Goal: Task Accomplishment & Management: Manage account settings

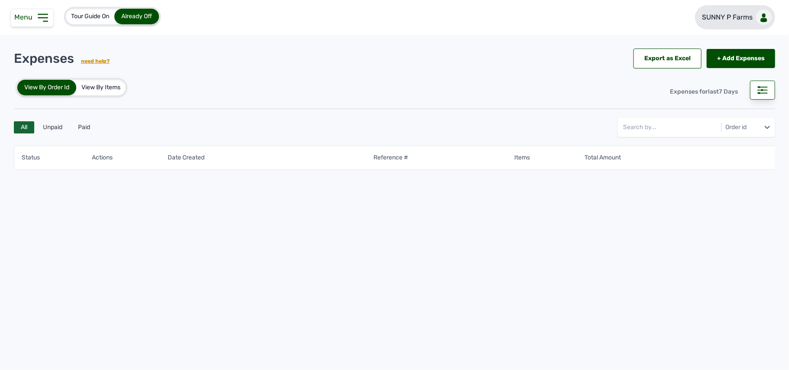
click at [720, 22] on p "SUNNY P Farms" at bounding box center [727, 17] width 51 height 10
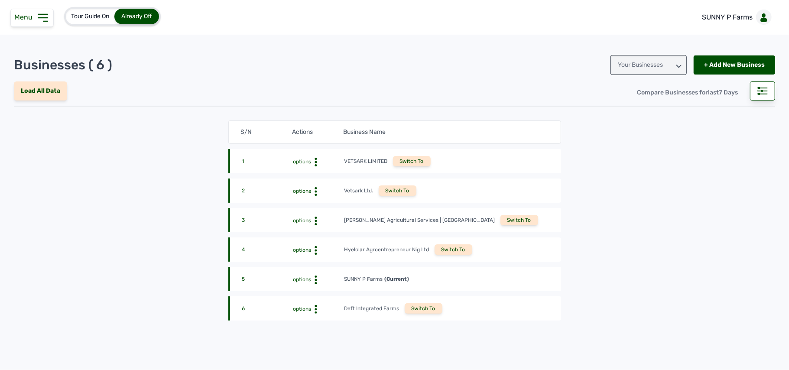
click at [414, 310] on div "Switch To" at bounding box center [424, 308] width 38 height 10
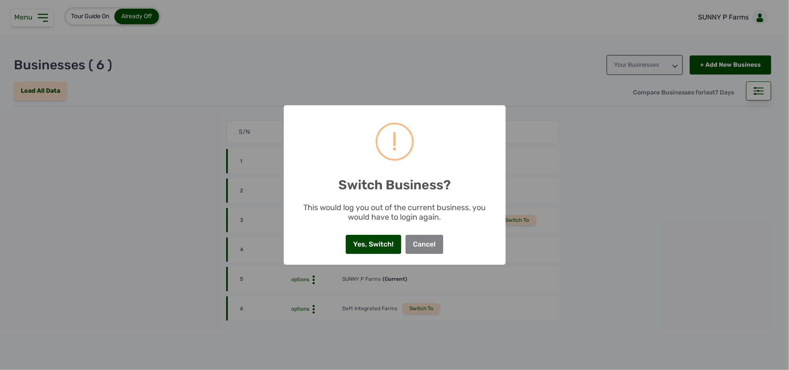
click at [389, 247] on button "Yes, Switch!" at bounding box center [373, 244] width 55 height 19
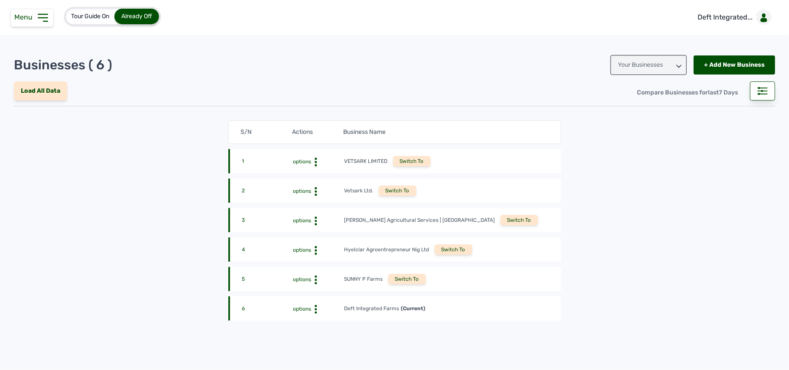
click at [27, 21] on div "Menu" at bounding box center [31, 18] width 43 height 18
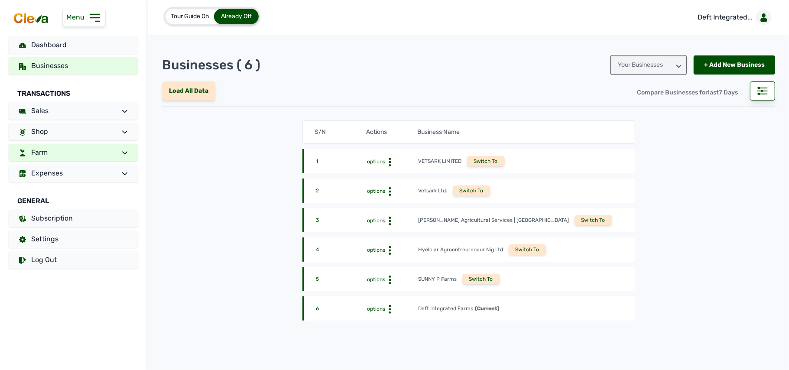
click at [111, 153] on link "Farm" at bounding box center [73, 152] width 129 height 17
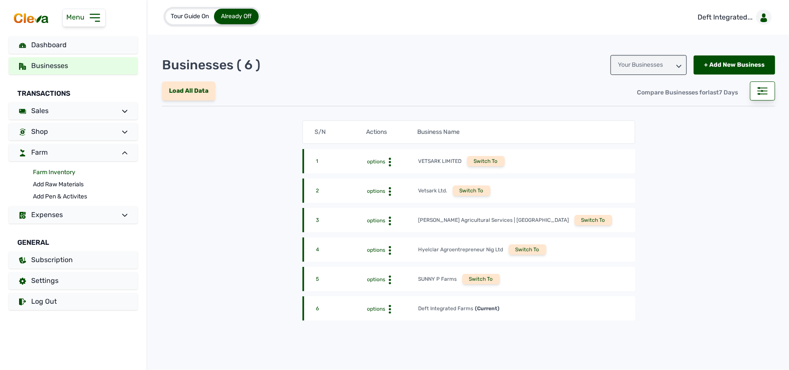
click at [62, 168] on link "Farm Inventory" at bounding box center [85, 172] width 105 height 12
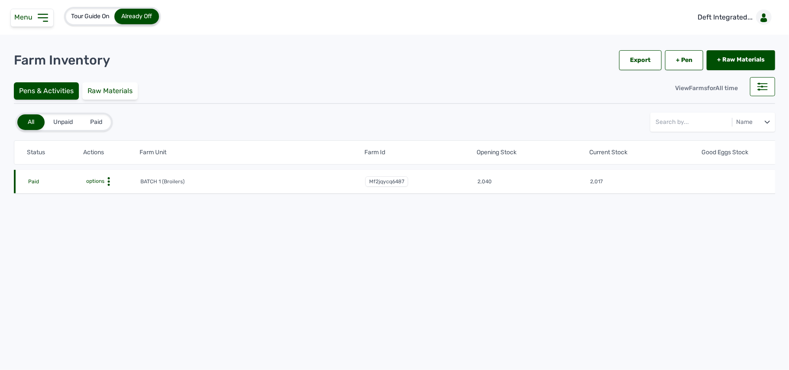
click at [107, 179] on icon at bounding box center [108, 181] width 9 height 9
click at [107, 194] on div "Farm Activities" at bounding box center [109, 195] width 62 height 10
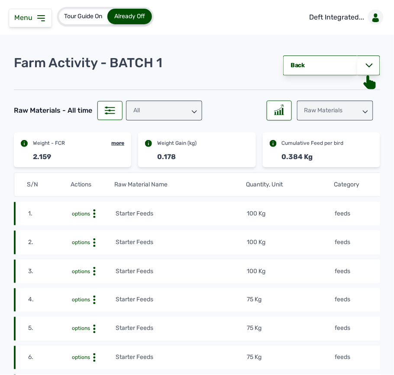
click at [42, 25] on div "Menu" at bounding box center [30, 18] width 43 height 19
click at [42, 22] on icon at bounding box center [41, 18] width 10 height 10
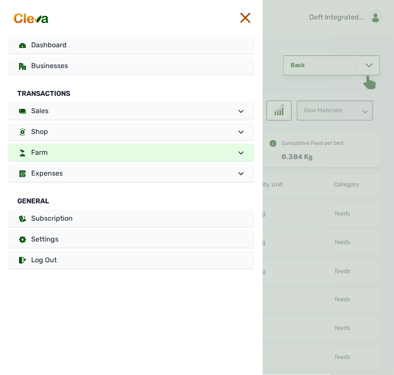
click at [84, 154] on link "Farm" at bounding box center [132, 152] width 246 height 17
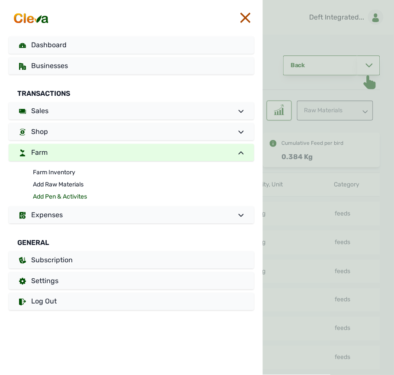
click at [58, 197] on link "Add Pen & Activites" at bounding box center [144, 197] width 222 height 12
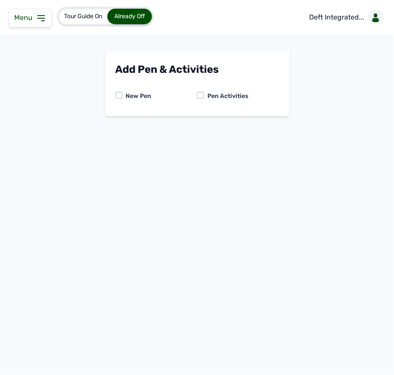
click at [199, 95] on div at bounding box center [200, 95] width 7 height 7
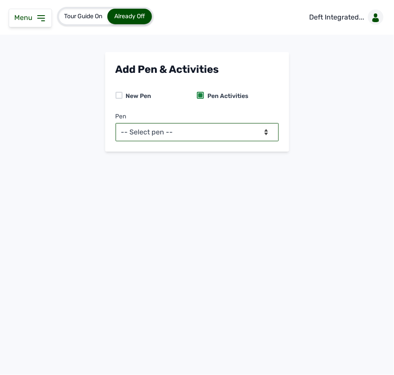
click at [192, 127] on select "-- Select pen -- BATCH 1 (Broilers)" at bounding box center [197, 132] width 163 height 18
select select "mf2jqycq6487"
click at [116, 123] on select "-- Select pen -- BATCH 1 (Broilers)" at bounding box center [197, 132] width 163 height 18
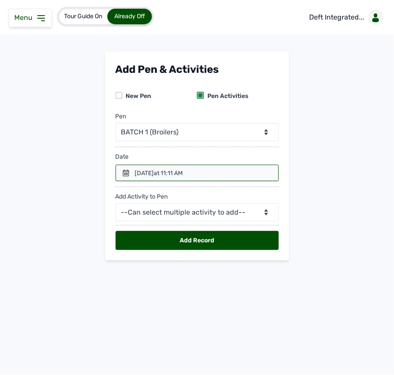
click at [126, 174] on icon at bounding box center [126, 172] width 6 height 7
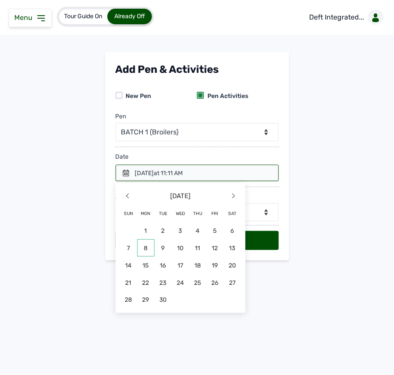
click at [147, 250] on span "8" at bounding box center [145, 247] width 17 height 17
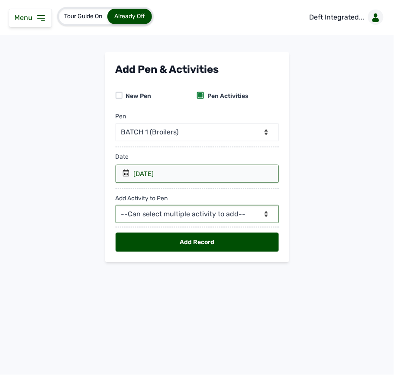
click at [202, 209] on select "--Can select multiple activity to add-- Raw Material Losses Weight" at bounding box center [197, 214] width 163 height 18
select select "Raw Material"
click at [116, 206] on select "--Can select multiple activity to add-- Raw Material Losses Weight" at bounding box center [197, 214] width 163 height 18
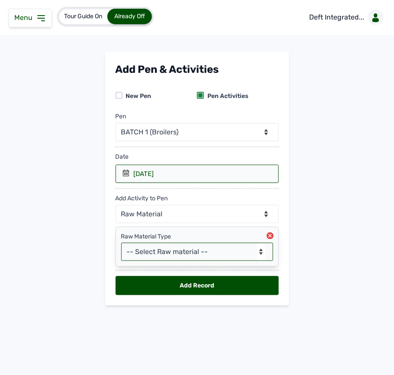
click at [174, 248] on select "-- Select Raw material -- feeds medications vaccines Biomass Fuel" at bounding box center [197, 252] width 152 height 18
select select "feeds"
click at [121, 244] on select "-- Select Raw material -- feeds medications vaccines Biomass Fuel" at bounding box center [197, 252] width 152 height 18
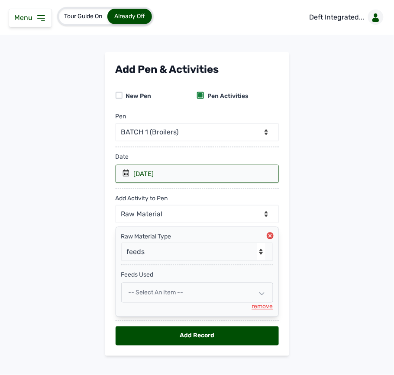
click at [177, 294] on span "-- Select an Item --" at bounding box center [156, 292] width 55 height 7
select select
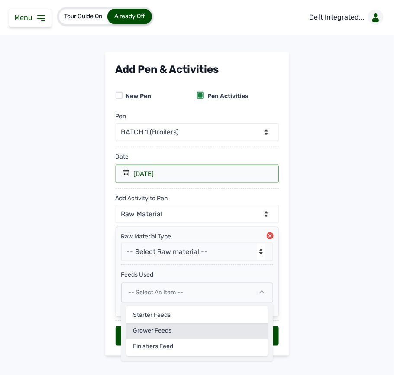
click at [160, 336] on div "Grower feeds" at bounding box center [198, 331] width 142 height 16
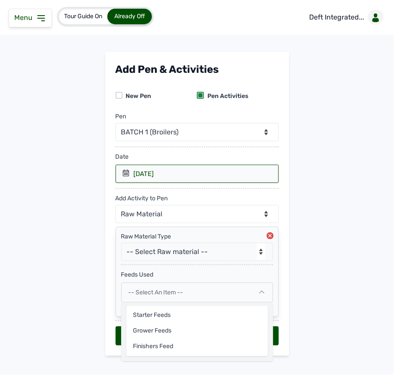
select select
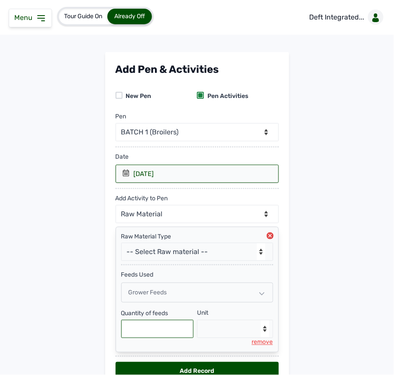
click at [159, 331] on input "text" at bounding box center [157, 329] width 73 height 18
type input "100"
click at [236, 329] on select "--Select unit-- Bag(s) Kg" at bounding box center [235, 329] width 76 height 18
select select "Kg"
click at [197, 323] on select "--Select unit-- Bag(s) Kg" at bounding box center [235, 329] width 76 height 18
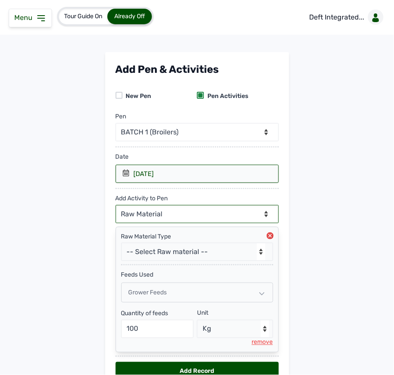
click at [215, 218] on select "--Can select multiple activity to add-- Raw Material Losses Weight" at bounding box center [197, 214] width 163 height 18
click at [116, 206] on select "--Can select multiple activity to add-- Raw Material Losses Weight" at bounding box center [197, 214] width 163 height 18
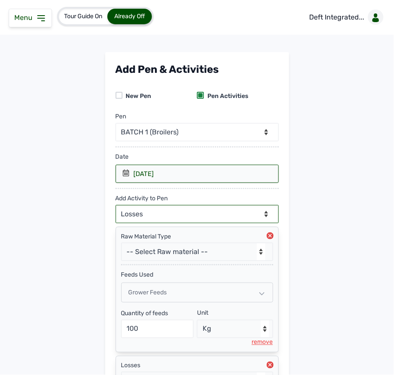
click at [233, 212] on select "--Can select multiple activity to add-- Raw Material Losses Weight" at bounding box center [197, 214] width 163 height 18
select select "Weight"
click at [116, 206] on select "--Can select multiple activity to add-- Raw Material Losses Weight" at bounding box center [197, 214] width 163 height 18
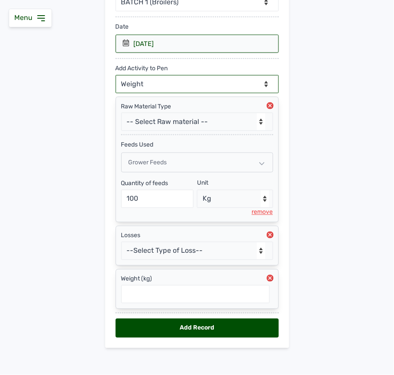
scroll to position [139, 0]
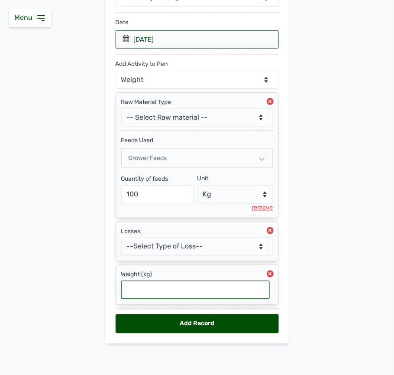
click at [179, 294] on input "text" at bounding box center [195, 290] width 149 height 18
type input "0.232"
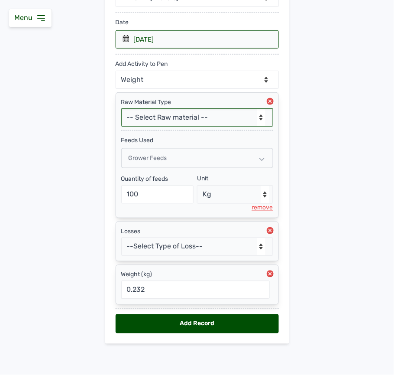
click at [227, 112] on select "-- Select Raw material -- feeds medications vaccines Biomass Fuel" at bounding box center [197, 117] width 152 height 18
select select "feeds"
click at [121, 108] on select "-- Select Raw material -- feeds medications vaccines Biomass Fuel" at bounding box center [197, 117] width 152 height 18
click at [200, 156] on div "Grower feeds" at bounding box center [197, 158] width 152 height 20
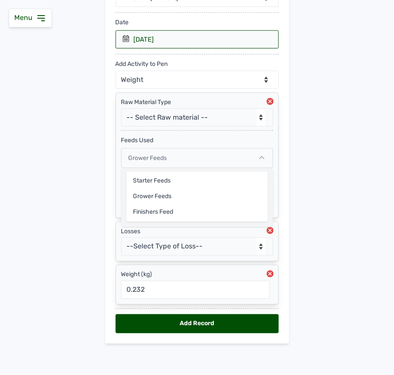
click at [200, 156] on div "Grower feeds" at bounding box center [197, 158] width 152 height 20
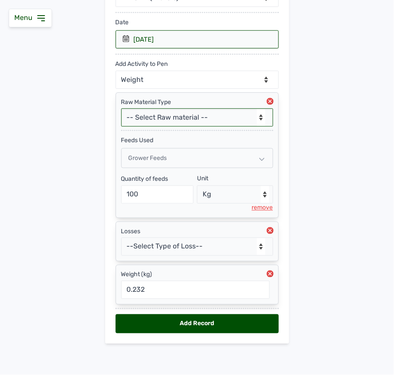
click at [185, 111] on select "-- Select Raw material -- feeds medications vaccines Biomass Fuel" at bounding box center [197, 117] width 152 height 18
select select "Biomass Fuel"
click at [121, 108] on select "-- Select Raw material -- feeds medications vaccines Biomass Fuel" at bounding box center [197, 117] width 152 height 18
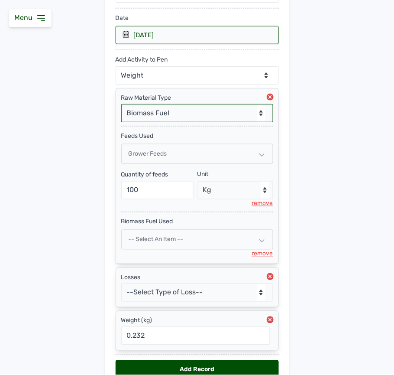
scroll to position [189, 0]
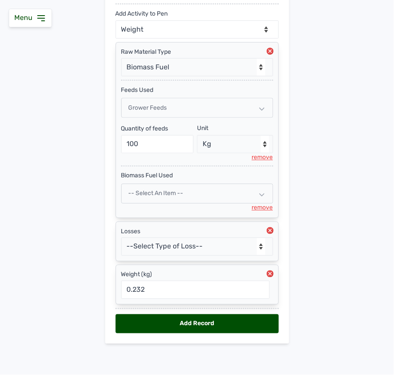
click at [269, 229] on icon at bounding box center [270, 230] width 3 height 3
select select "null"
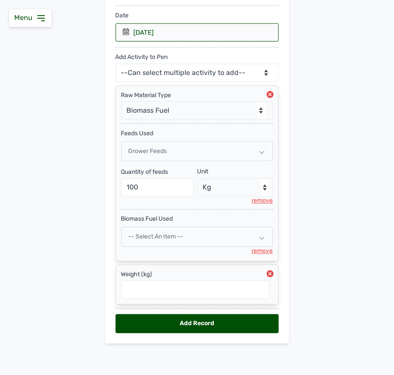
click at [201, 231] on div "-- Select an Item --" at bounding box center [197, 237] width 152 height 20
select select
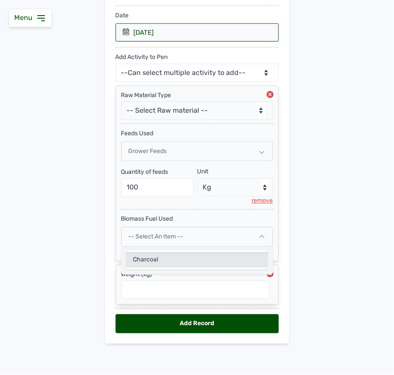
click at [192, 261] on div "Charcoal" at bounding box center [198, 260] width 142 height 16
select select
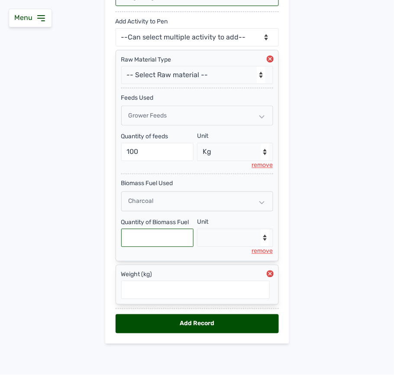
click at [153, 234] on input "text" at bounding box center [157, 238] width 73 height 18
type input "1"
drag, startPoint x: 227, startPoint y: 240, endPoint x: 220, endPoint y: 242, distance: 7.1
click at [226, 240] on select "--Select unit-- Bag(s)" at bounding box center [235, 238] width 76 height 18
select select "Bag(s)"
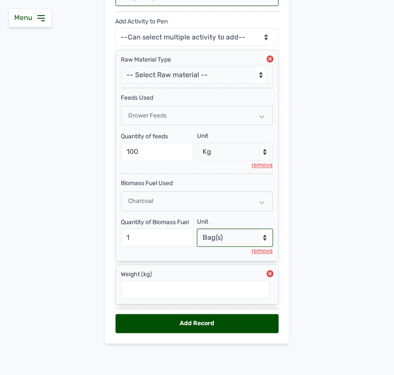
click at [197, 229] on select "--Select unit-- Bag(s)" at bounding box center [235, 238] width 76 height 18
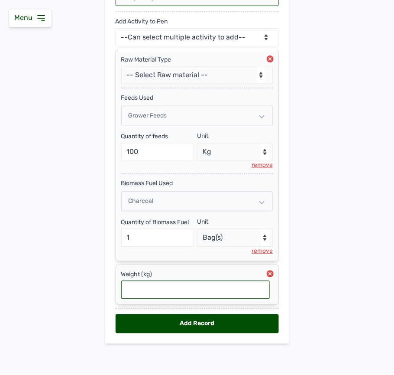
click at [248, 290] on input "text" at bounding box center [195, 290] width 149 height 18
type input "0.232"
drag, startPoint x: 248, startPoint y: 290, endPoint x: 356, endPoint y: 320, distance: 112.0
click at [356, 320] on main "Add Pen & Activities New Pen Pen Activities Pen -- Select pen -- BATCH 1 (Broil…" at bounding box center [197, 116] width 394 height 482
click at [225, 324] on div "Add Record" at bounding box center [197, 323] width 163 height 19
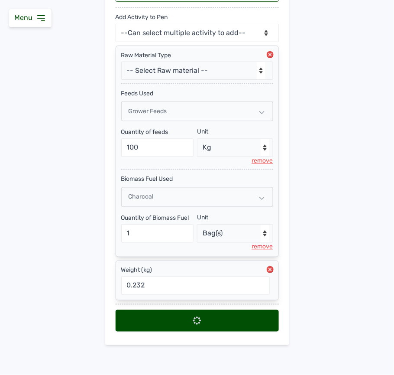
scroll to position [0, 0]
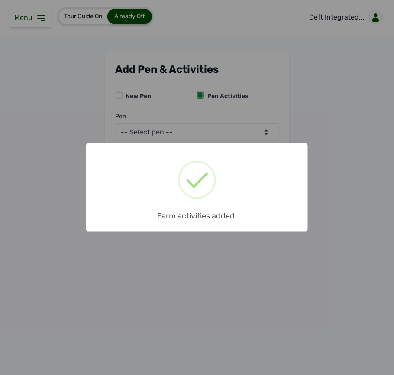
click at [238, 129] on div "× Farm activities added. OK No Cancel" at bounding box center [197, 187] width 394 height 375
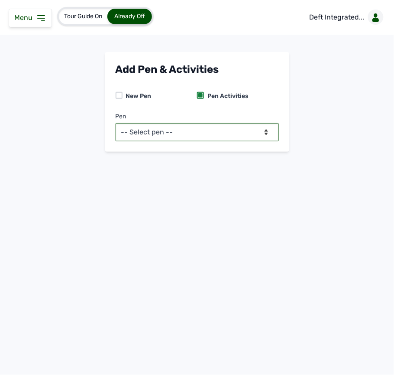
click at [238, 129] on select "-- Select pen -- BATCH 1 (Broilers)" at bounding box center [197, 132] width 163 height 18
select select "mf2jqycq6487"
click at [116, 123] on select "-- Select pen -- BATCH 1 (Broilers)" at bounding box center [197, 132] width 163 height 18
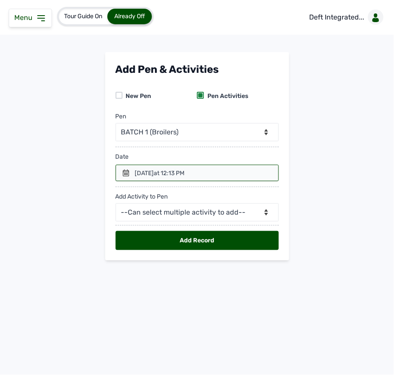
click at [215, 172] on div at bounding box center [197, 173] width 163 height 16
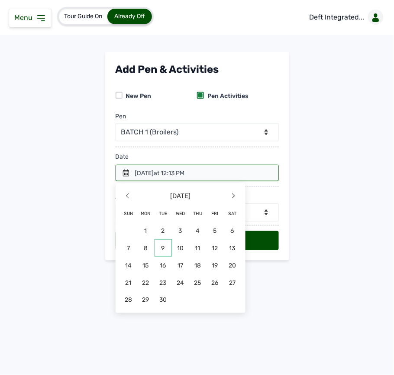
click at [163, 249] on span "9" at bounding box center [163, 247] width 17 height 17
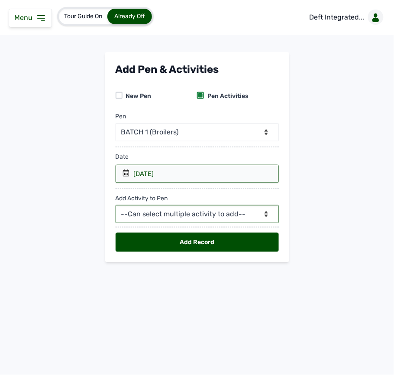
click at [165, 216] on select "--Can select multiple activity to add-- Raw Material Losses Weight" at bounding box center [197, 214] width 163 height 18
select select "Raw Material"
click at [116, 206] on select "--Can select multiple activity to add-- Raw Material Losses Weight" at bounding box center [197, 214] width 163 height 18
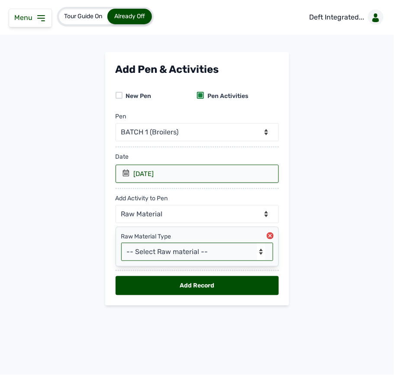
click at [200, 255] on select "-- Select Raw material -- feeds medications vaccines Biomass Fuel" at bounding box center [197, 252] width 152 height 18
select select "feeds"
click at [121, 244] on select "-- Select Raw material -- feeds medications vaccines Biomass Fuel" at bounding box center [197, 252] width 152 height 18
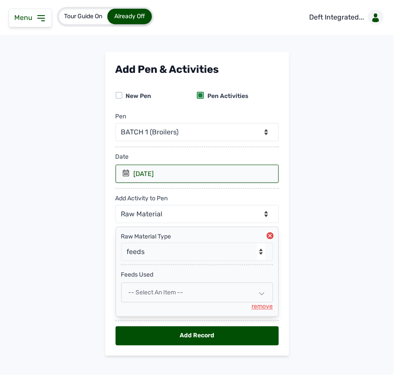
drag, startPoint x: 193, startPoint y: 297, endPoint x: 192, endPoint y: 291, distance: 5.7
click at [192, 296] on div "-- Select an Item --" at bounding box center [197, 293] width 152 height 20
select select
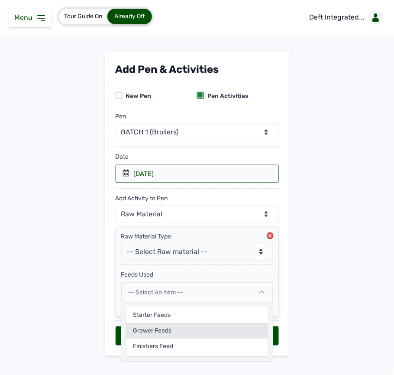
click at [166, 332] on div "Grower feeds" at bounding box center [198, 331] width 142 height 16
select select
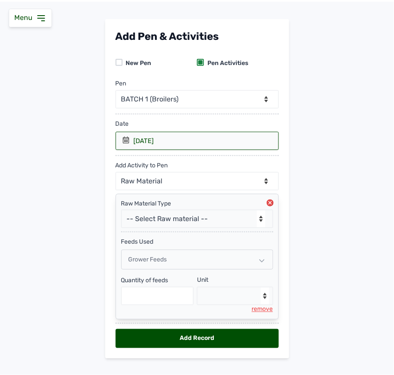
scroll to position [51, 0]
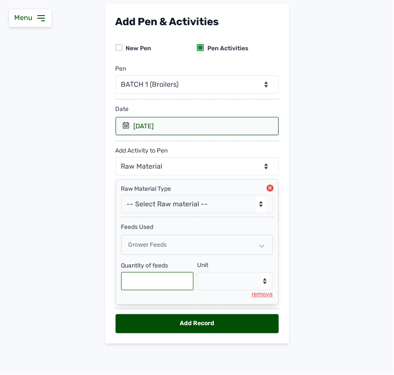
click at [181, 288] on input "text" at bounding box center [157, 281] width 73 height 18
type input "100"
click at [233, 289] on select "--Select unit-- Bag(s) Kg" at bounding box center [235, 281] width 76 height 18
select select "Kg"
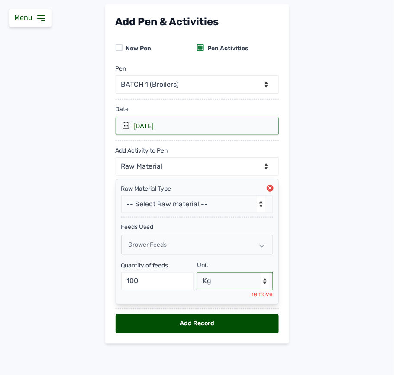
click at [197, 272] on select "--Select unit-- Bag(s) Kg" at bounding box center [235, 281] width 76 height 18
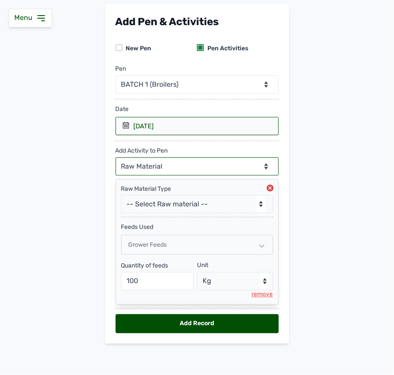
click at [228, 165] on select "--Can select multiple activity to add-- Raw Material Losses Weight" at bounding box center [197, 166] width 163 height 18
select select "Weight"
click at [116, 157] on select "--Can select multiple activity to add-- Raw Material Losses Weight" at bounding box center [197, 166] width 163 height 18
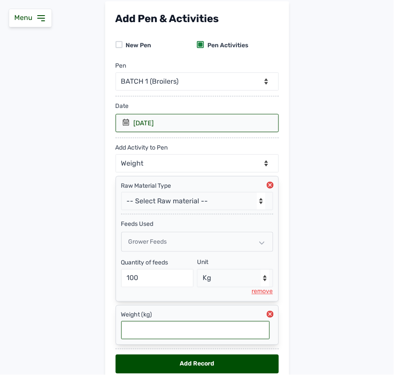
click at [191, 331] on input "text" at bounding box center [195, 330] width 149 height 18
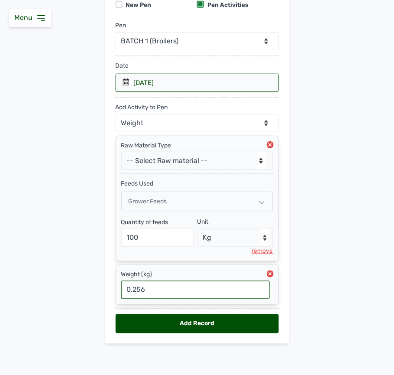
scroll to position [94, 0]
type input "0.256"
click at [169, 321] on div "Add Record" at bounding box center [197, 323] width 163 height 19
select select "null"
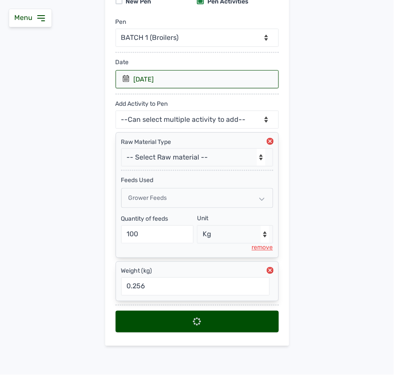
select select
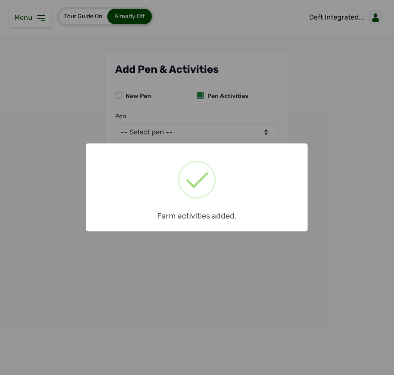
scroll to position [0, 0]
click at [32, 13] on div "× Farm activities added. OK No Cancel" at bounding box center [197, 187] width 394 height 375
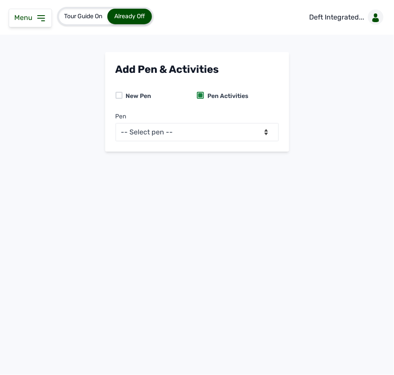
click at [39, 14] on icon at bounding box center [41, 18] width 10 height 10
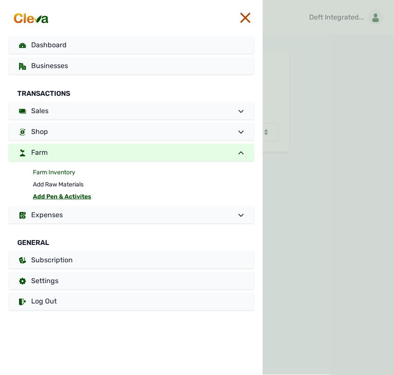
click at [84, 174] on link "Farm Inventory" at bounding box center [144, 172] width 222 height 12
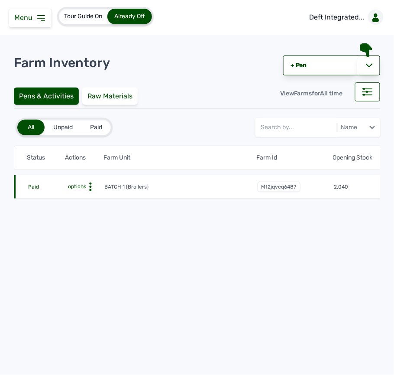
click at [93, 189] on icon at bounding box center [90, 186] width 9 height 9
click at [95, 205] on div "Farm Activities" at bounding box center [73, 200] width 62 height 10
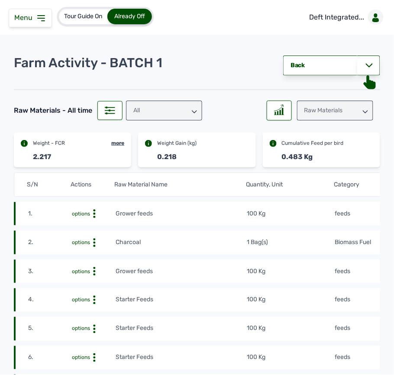
click at [96, 243] on icon at bounding box center [94, 242] width 9 height 9
click at [94, 255] on div "Delete" at bounding box center [84, 256] width 62 height 10
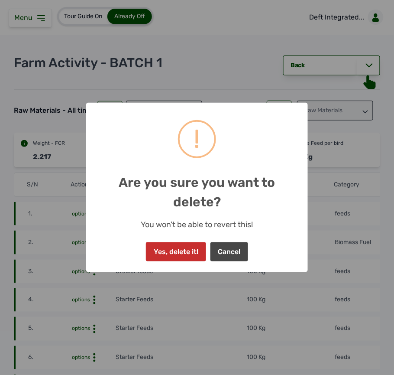
drag, startPoint x: 182, startPoint y: 248, endPoint x: 198, endPoint y: 243, distance: 16.4
click at [182, 247] on button "Yes, delete it!" at bounding box center [176, 251] width 60 height 19
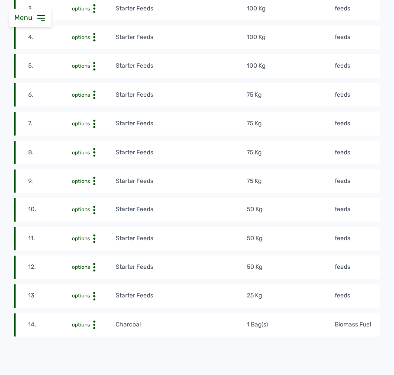
scroll to position [289, 0]
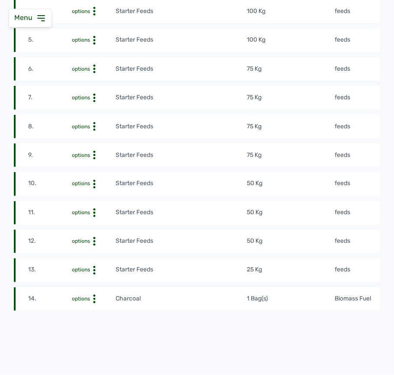
click at [354, 147] on tr "9. options Starter Feeds 75 Kg feeds 1st Sept 2025 at 12:51 PM mf16r2nvtF" at bounding box center [290, 154] width 552 height 23
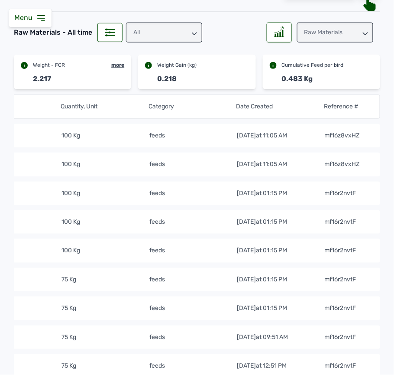
scroll to position [58, 0]
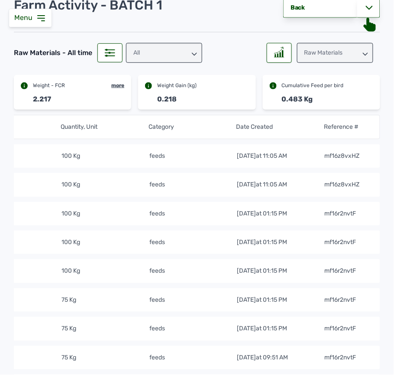
click at [212, 153] on td "feeds" at bounding box center [193, 156] width 88 height 10
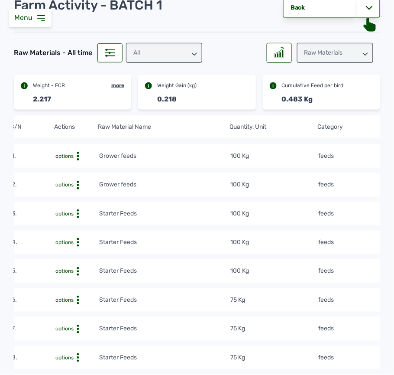
scroll to position [0, 0]
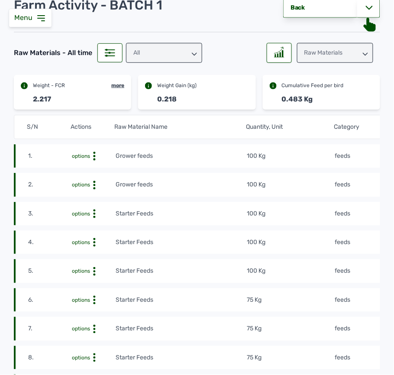
click at [350, 49] on div "Raw Materials" at bounding box center [335, 53] width 76 height 20
click at [343, 101] on div "Losses" at bounding box center [335, 107] width 76 height 16
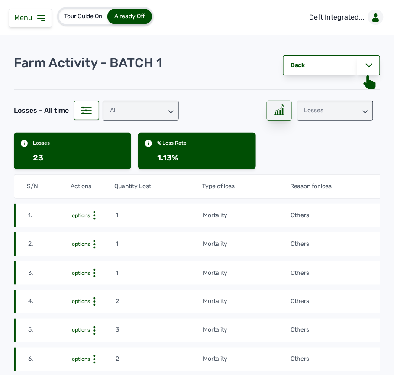
click at [283, 114] on div at bounding box center [279, 111] width 25 height 20
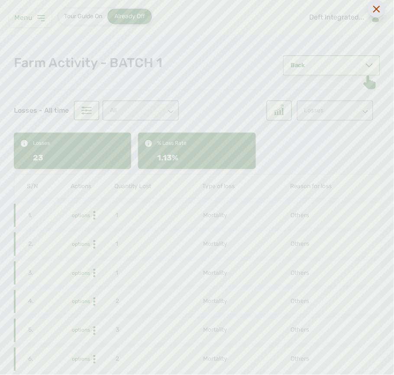
click at [382, 12] on div at bounding box center [376, 8] width 17 height 17
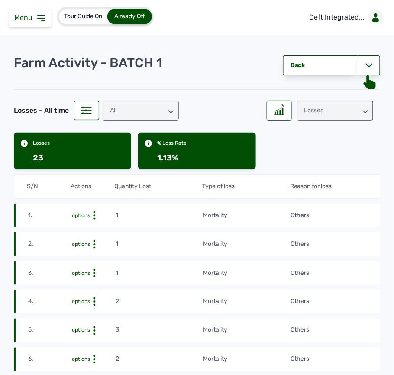
click at [363, 110] on icon at bounding box center [365, 111] width 5 height 5
click at [319, 132] on div "Raw Materials" at bounding box center [335, 134] width 76 height 16
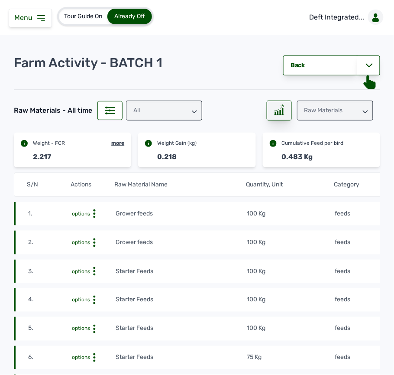
click at [285, 110] on div at bounding box center [279, 111] width 25 height 20
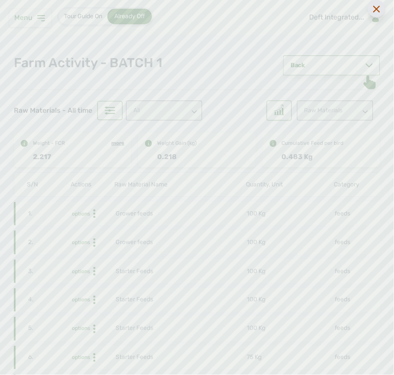
click at [379, 7] on icon at bounding box center [377, 9] width 7 height 7
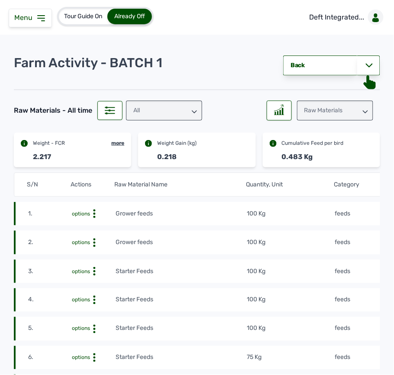
click at [51, 23] on div "Menu" at bounding box center [30, 18] width 43 height 19
click at [42, 19] on icon at bounding box center [41, 18] width 10 height 10
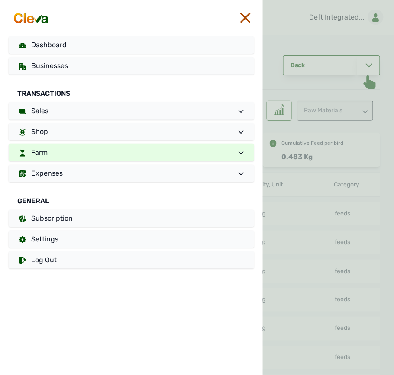
click at [47, 147] on link "Farm" at bounding box center [132, 152] width 246 height 17
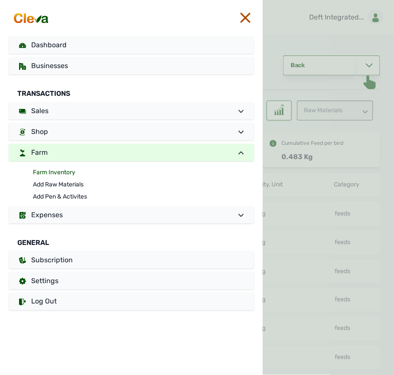
click at [58, 170] on link "Farm Inventory" at bounding box center [144, 172] width 222 height 12
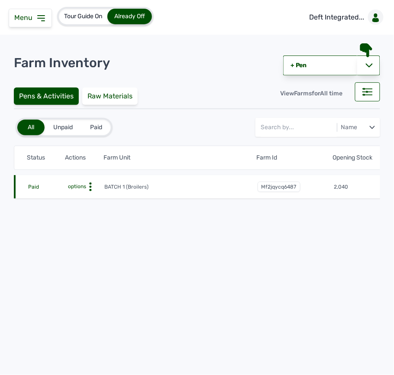
click at [92, 182] on td "options" at bounding box center [85, 187] width 38 height 10
click at [91, 183] on circle at bounding box center [91, 183] width 2 height 2
click at [27, 18] on span "Menu" at bounding box center [25, 17] width 22 height 8
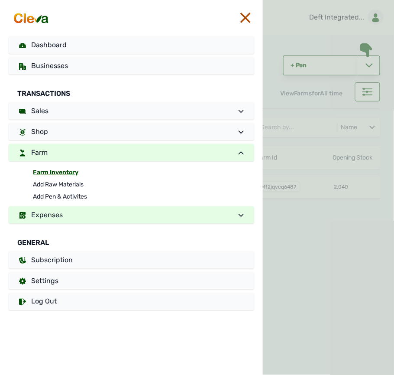
click at [60, 212] on span "Expenses" at bounding box center [47, 215] width 32 height 8
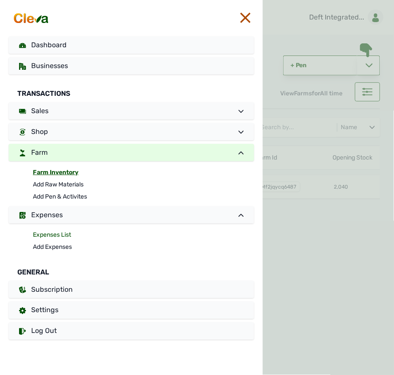
click at [62, 235] on link "Expenses List" at bounding box center [144, 235] width 222 height 12
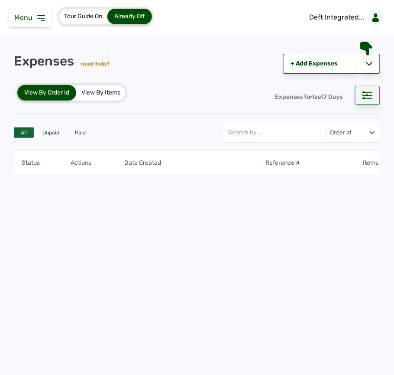
click at [366, 90] on div at bounding box center [367, 95] width 25 height 19
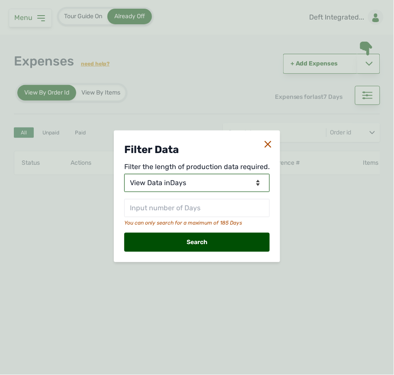
click at [238, 182] on select "View Data for Today View Data in Days View Data in Months View Data in Between …" at bounding box center [197, 183] width 146 height 18
select select "Months"
click at [126, 174] on select "View Data for Today View Data in Days View Data in Months View Data in Between …" at bounding box center [197, 183] width 146 height 18
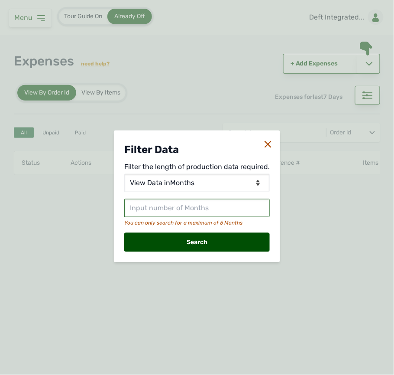
click at [216, 212] on input "text" at bounding box center [197, 208] width 146 height 18
type input "1"
click at [215, 245] on div "Search" at bounding box center [197, 242] width 146 height 19
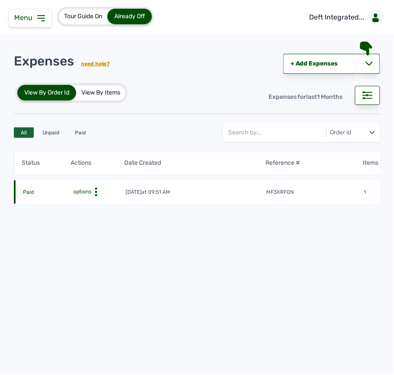
click at [306, 188] on td "mf3xrf0n" at bounding box center [316, 192] width 98 height 9
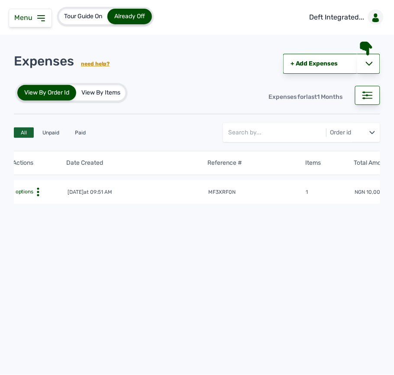
scroll to position [0, 186]
click at [326, 195] on td "NGN 10,000" at bounding box center [300, 192] width 147 height 9
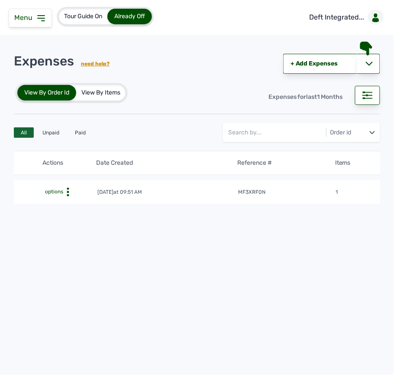
scroll to position [0, 0]
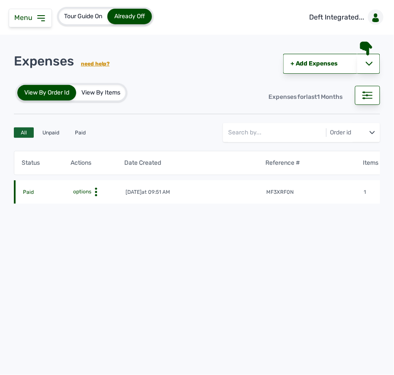
drag, startPoint x: 326, startPoint y: 195, endPoint x: 308, endPoint y: 196, distance: 18.7
click at [321, 195] on td "mf3xrf0n" at bounding box center [316, 192] width 98 height 9
click at [99, 191] on icon at bounding box center [96, 192] width 9 height 9
click at [91, 203] on div "View" at bounding box center [89, 205] width 62 height 10
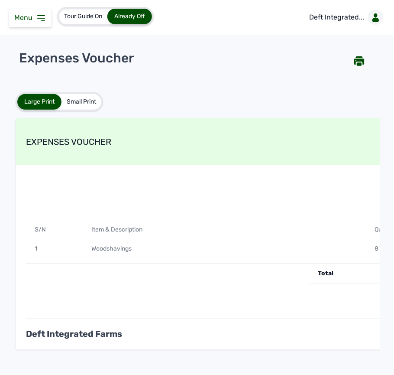
scroll to position [28, 0]
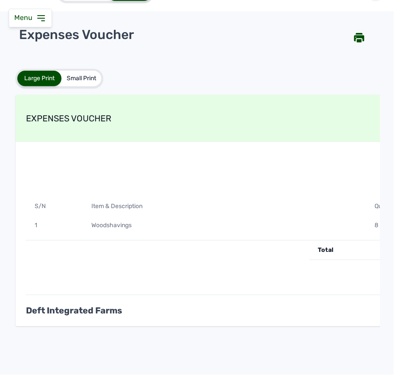
click at [330, 210] on div "Item & Description" at bounding box center [225, 206] width 284 height 19
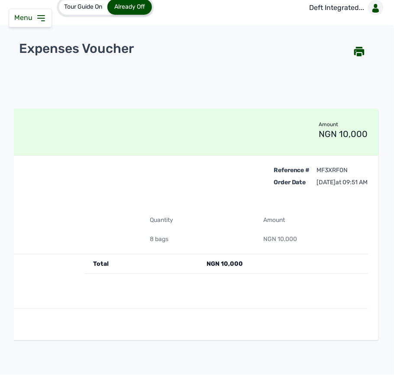
scroll to position [0, 0]
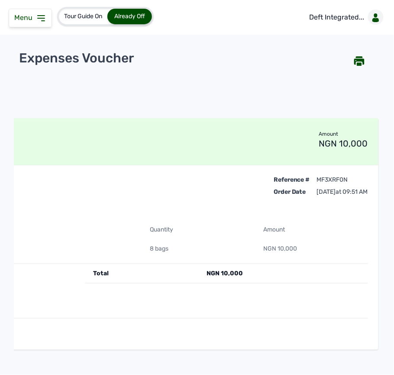
click at [35, 16] on span "Menu" at bounding box center [25, 17] width 22 height 8
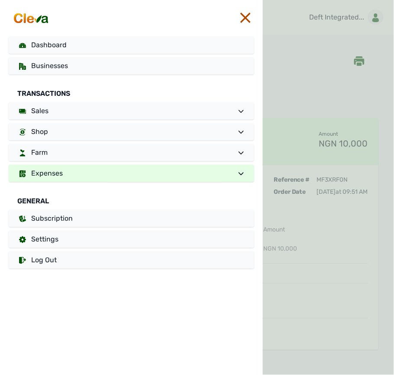
click at [94, 172] on link "Expenses" at bounding box center [132, 173] width 246 height 17
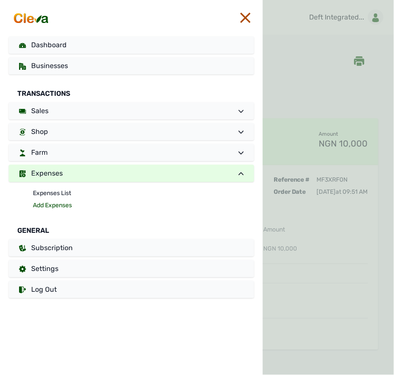
click at [49, 206] on link "Add Expenses" at bounding box center [144, 205] width 222 height 12
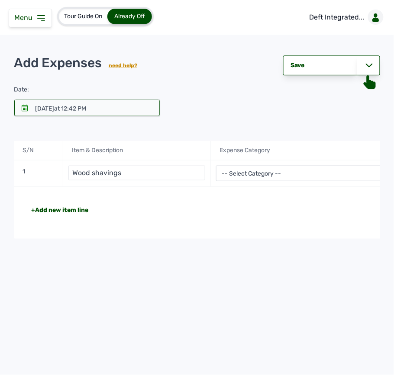
type input "Wood shavings"
click at [323, 176] on select "-- Select Category -- Advertising Expenses Bank Charges Entertainment Expenses …" at bounding box center [309, 174] width 186 height 16
select select "Repair & Maintenance Expenses"
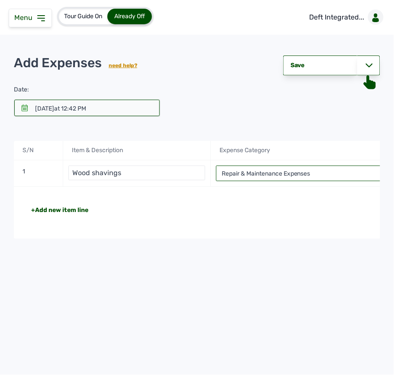
click at [216, 166] on select "-- Select Category -- Advertising Expenses Bank Charges Entertainment Expenses …" at bounding box center [309, 174] width 186 height 16
click at [329, 211] on div "Total" at bounding box center [375, 210] width 130 height 9
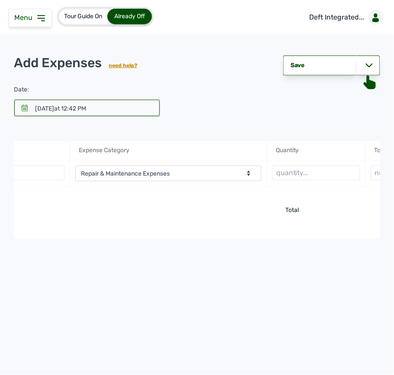
scroll to position [0, 225]
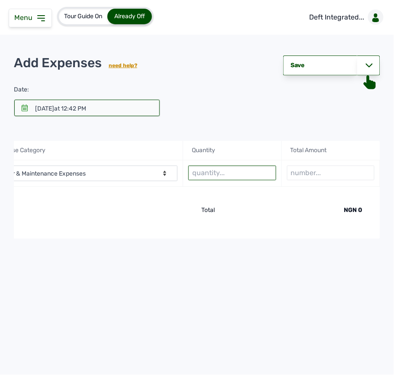
click at [235, 174] on input "text" at bounding box center [233, 173] width 88 height 15
type input "8 bags"
click at [313, 173] on input "number" at bounding box center [331, 173] width 88 height 15
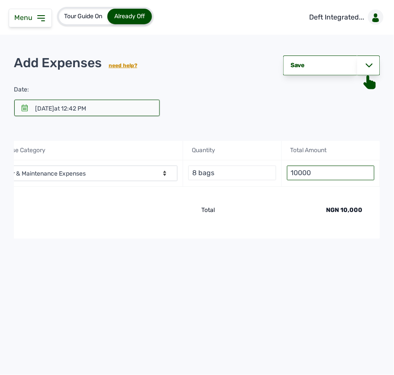
type input "10000"
click at [29, 105] on div at bounding box center [87, 108] width 146 height 16
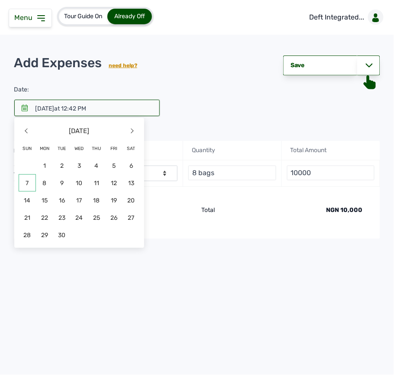
click at [31, 185] on span "7" at bounding box center [27, 182] width 17 height 17
click at [31, 185] on div "-- Select Category -- Advertising Expenses Bank Charges Entertainment Expenses …" at bounding box center [84, 173] width 197 height 26
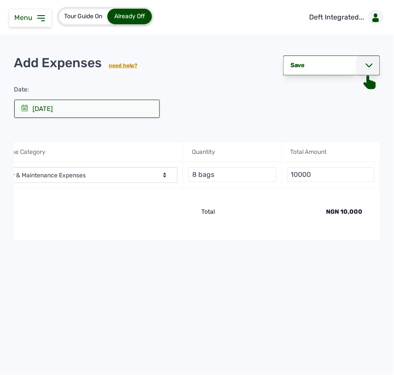
click at [377, 63] on div at bounding box center [369, 65] width 23 height 20
click at [352, 114] on div "Save & Record Payment" at bounding box center [331, 108] width 97 height 19
click at [352, 114] on div "Date: 07 Sep 2025 2025 Sunday 7 September < Sep 2025 > Sun Mon Tue Wed Thu Fri …" at bounding box center [197, 101] width 367 height 34
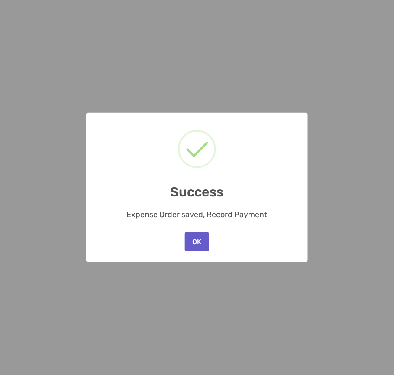
click at [208, 240] on button "OK" at bounding box center [197, 241] width 24 height 19
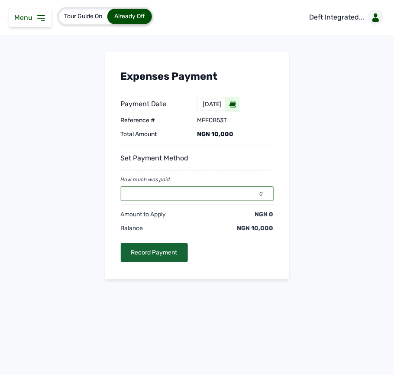
click at [185, 199] on input "0" at bounding box center [197, 193] width 153 height 15
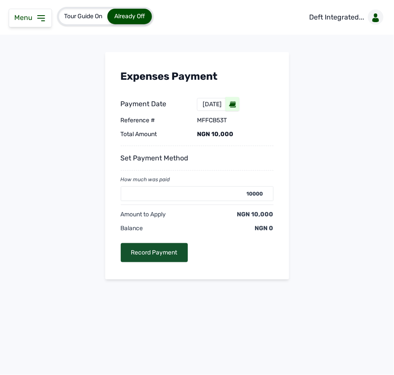
click at [156, 253] on div "Record Payment" at bounding box center [154, 252] width 67 height 19
type input "0"
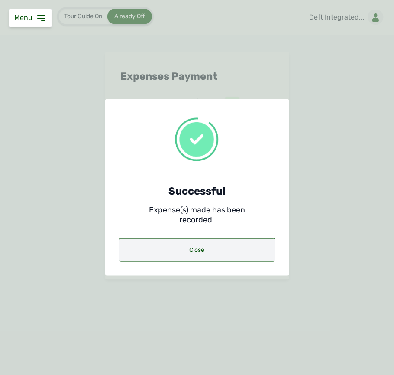
click at [171, 255] on div "Close" at bounding box center [197, 249] width 156 height 23
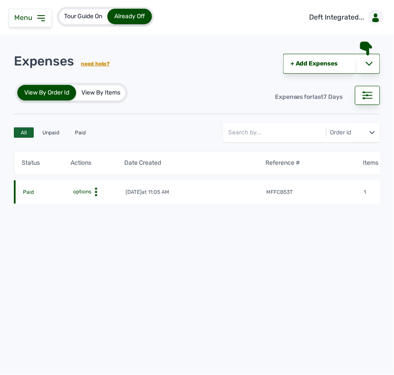
click at [39, 110] on div "View By Order Id View By Items Expenses for last 7 Days" at bounding box center [197, 97] width 367 height 36
click at [30, 22] on div "Menu" at bounding box center [30, 18] width 43 height 19
click at [39, 18] on icon at bounding box center [41, 18] width 10 height 10
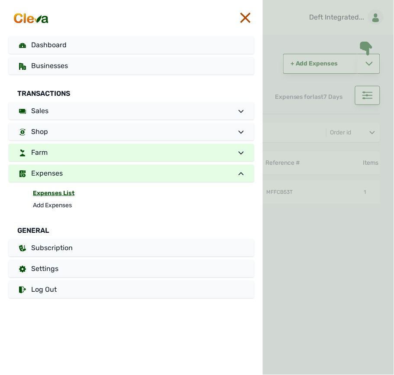
click at [49, 150] on link "Farm" at bounding box center [132, 152] width 246 height 17
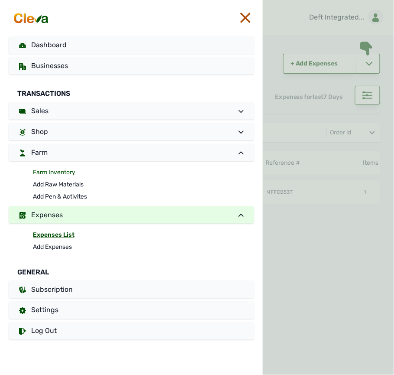
click at [60, 172] on link "Farm Inventory" at bounding box center [144, 172] width 222 height 12
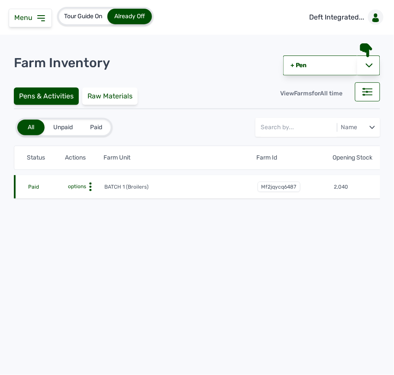
click at [91, 186] on icon at bounding box center [90, 186] width 9 height 9
click at [87, 184] on icon at bounding box center [90, 186] width 9 height 9
click at [91, 184] on circle at bounding box center [91, 183] width 2 height 2
click at [88, 203] on div "Farm Activities" at bounding box center [73, 200] width 62 height 10
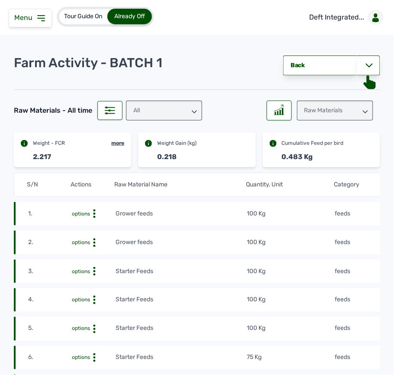
click at [334, 110] on div "Raw Materials" at bounding box center [335, 111] width 76 height 20
click at [316, 158] on div "Losses" at bounding box center [335, 165] width 76 height 16
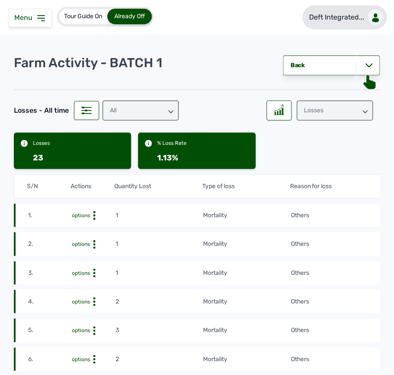
click at [332, 21] on p "Deft Integrated..." at bounding box center [337, 17] width 55 height 10
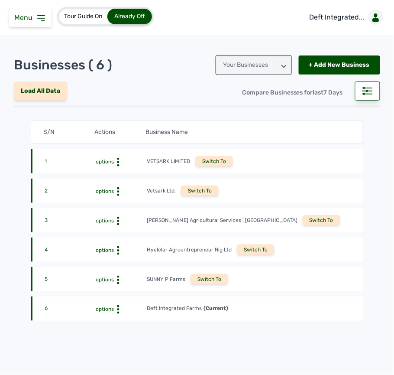
click at [210, 280] on div "Switch To" at bounding box center [210, 279] width 38 height 10
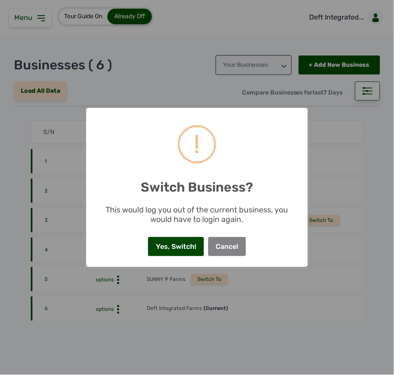
click at [184, 240] on button "Yes, Switch!" at bounding box center [175, 246] width 55 height 19
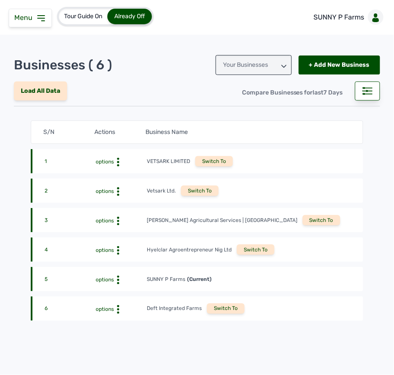
click at [48, 20] on div "Menu" at bounding box center [30, 18] width 43 height 19
click at [41, 20] on icon at bounding box center [41, 18] width 10 height 10
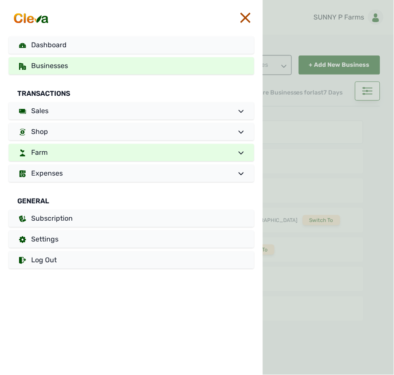
click at [75, 150] on link "Farm" at bounding box center [132, 152] width 246 height 17
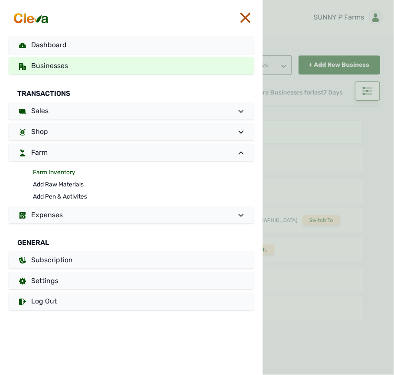
click at [67, 173] on link "Farm Inventory" at bounding box center [144, 172] width 222 height 12
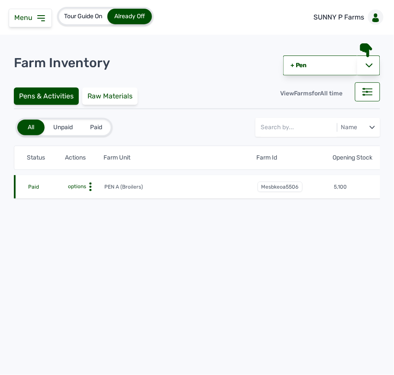
click at [88, 183] on icon at bounding box center [90, 186] width 9 height 9
click at [88, 198] on div "Farm Activities" at bounding box center [73, 200] width 62 height 10
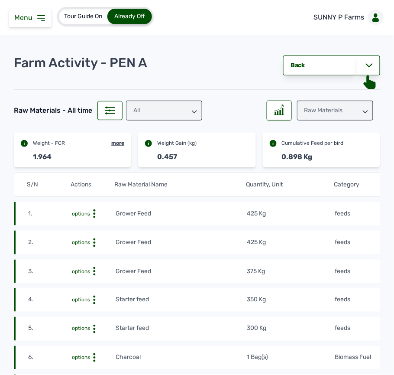
click at [307, 114] on div "Raw Materials" at bounding box center [335, 111] width 76 height 20
click at [319, 163] on div "Losses" at bounding box center [335, 165] width 76 height 16
